Goal: Information Seeking & Learning: Learn about a topic

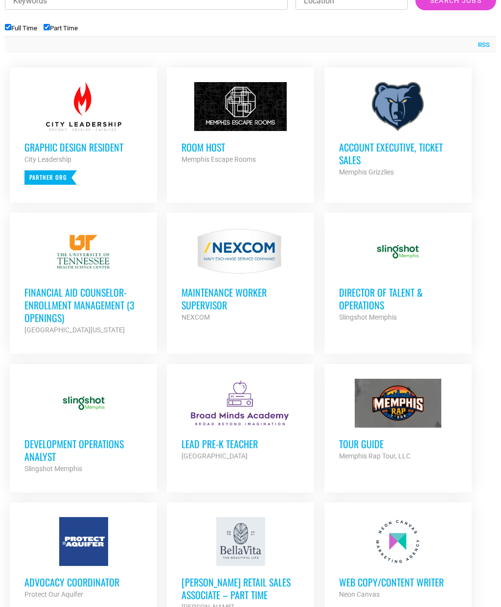
scroll to position [392, 0]
click at [267, 149] on h3 "Room Host" at bounding box center [240, 147] width 118 height 13
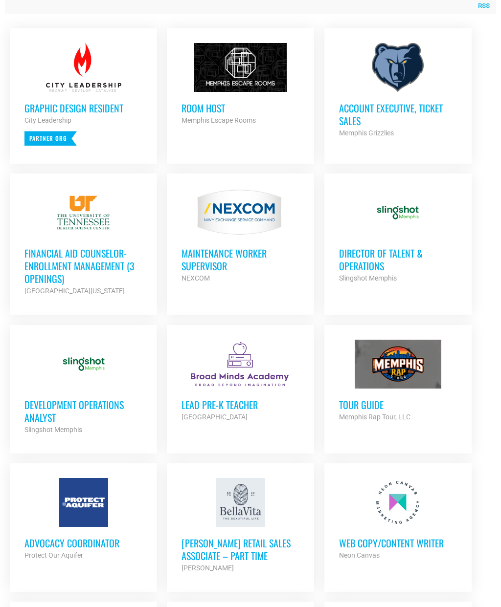
click at [375, 259] on h3 "Director of Talent & Operations" at bounding box center [398, 259] width 118 height 25
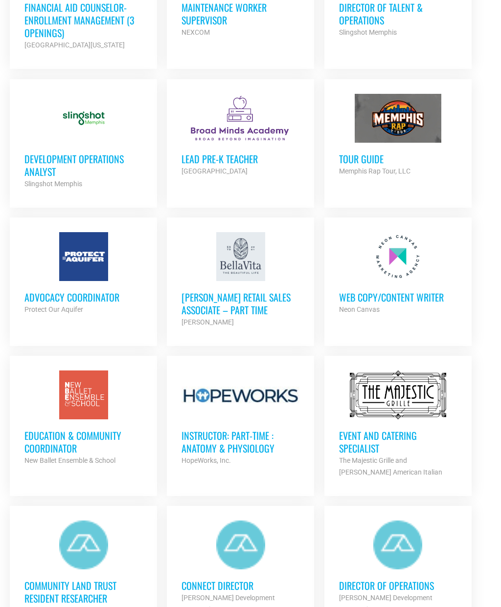
scroll to position [677, 0]
click at [85, 295] on div "Advocacy Coordinator Protect Our Aquifer Partner Org" at bounding box center [83, 298] width 118 height 34
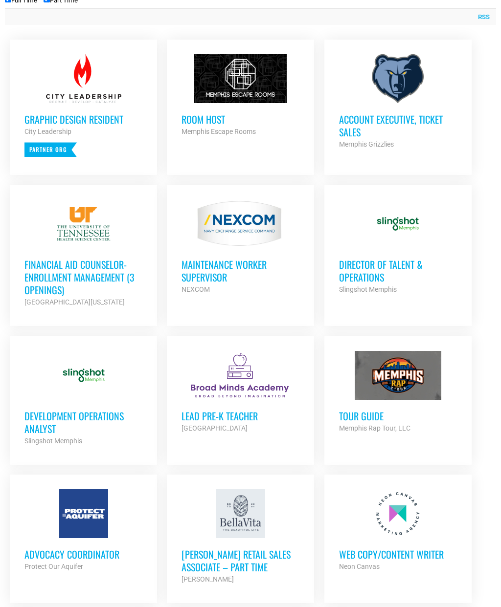
scroll to position [419, 0]
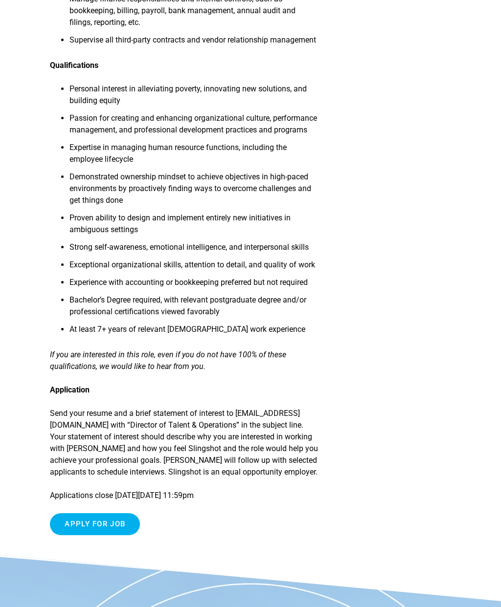
scroll to position [1009, 0]
